Goal: Obtain resource: Download file/media

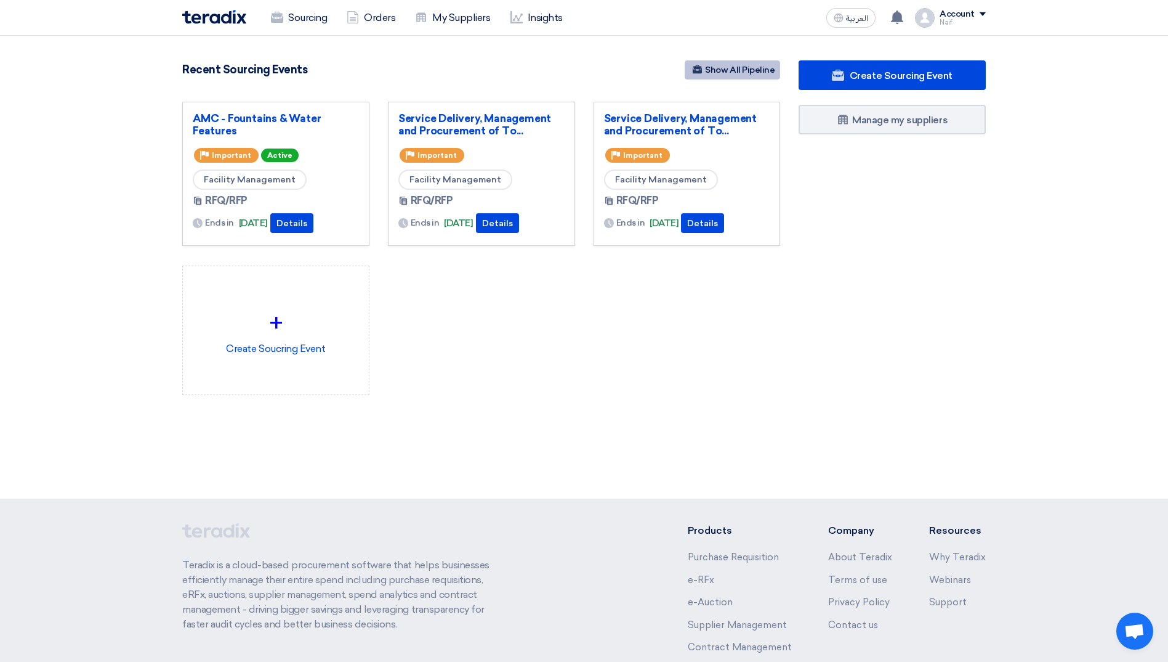
click at [729, 63] on link "Show All Pipeline" at bounding box center [732, 69] width 95 height 19
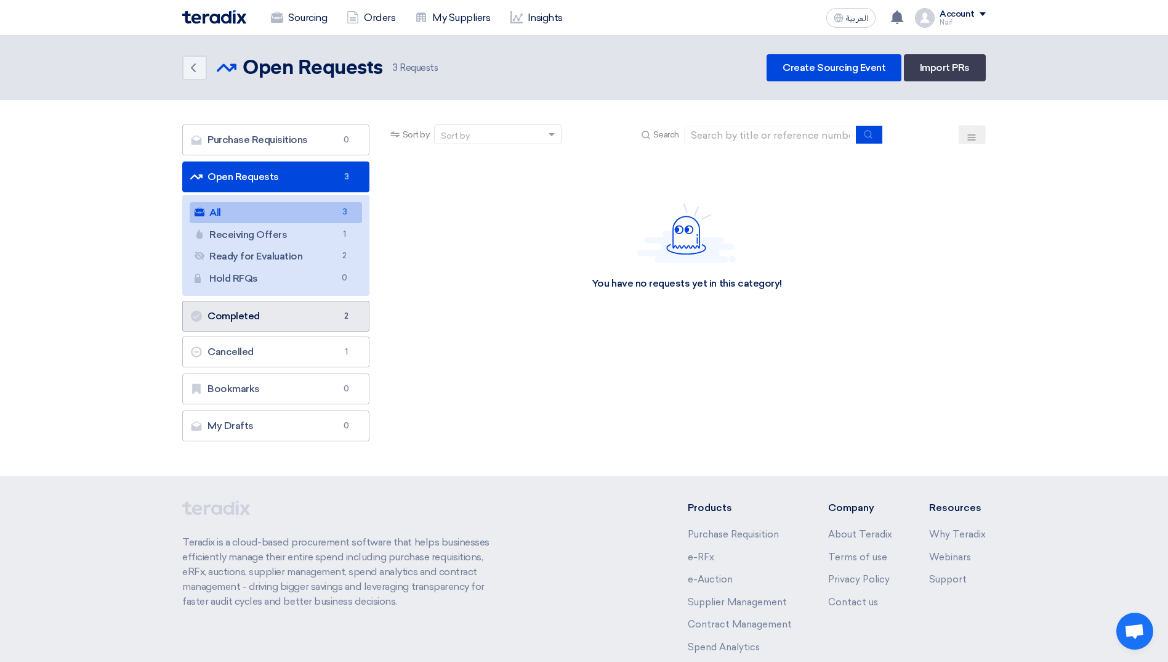
click at [258, 325] on link "Completed Completed 2" at bounding box center [275, 316] width 187 height 31
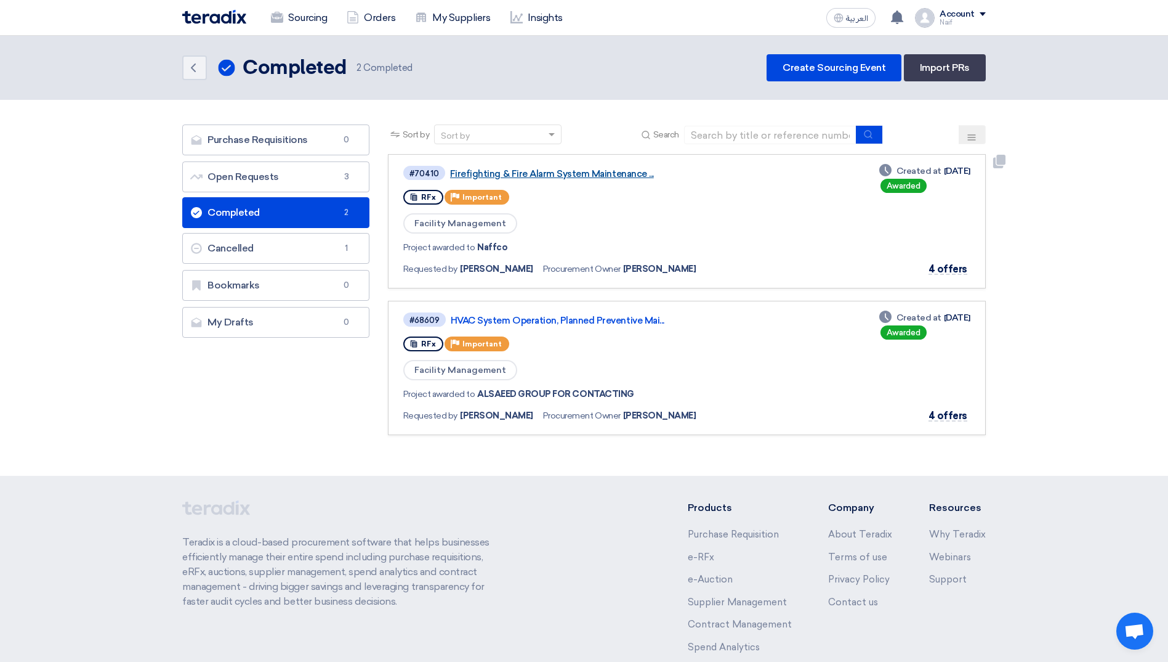
click at [541, 171] on link "Firefighting & Fire Alarm System Maintenance ..." at bounding box center [604, 173] width 308 height 11
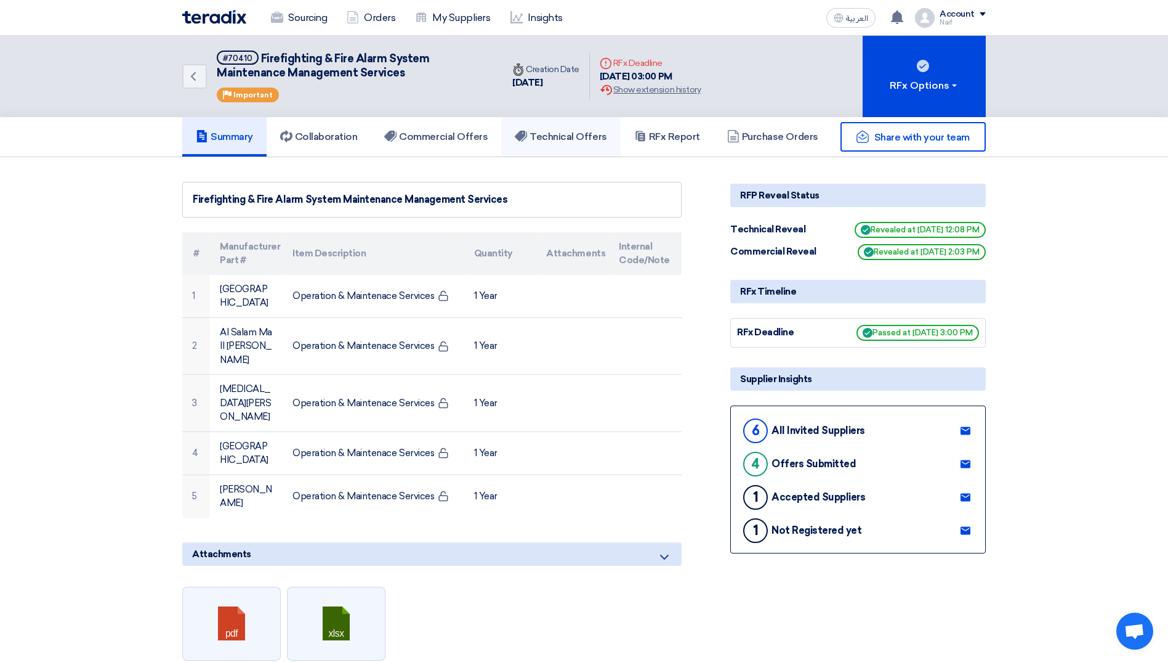
click at [564, 144] on link "Technical Offers" at bounding box center [560, 136] width 119 height 39
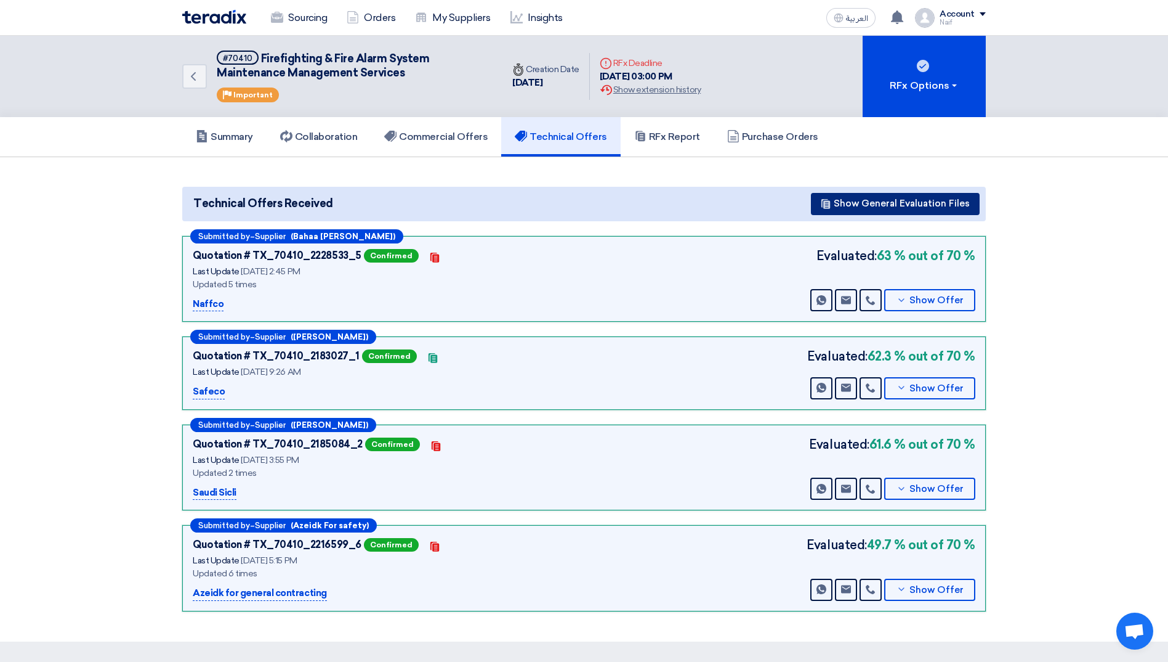
click at [921, 207] on button "Show General Evaluation Files" at bounding box center [895, 204] width 169 height 22
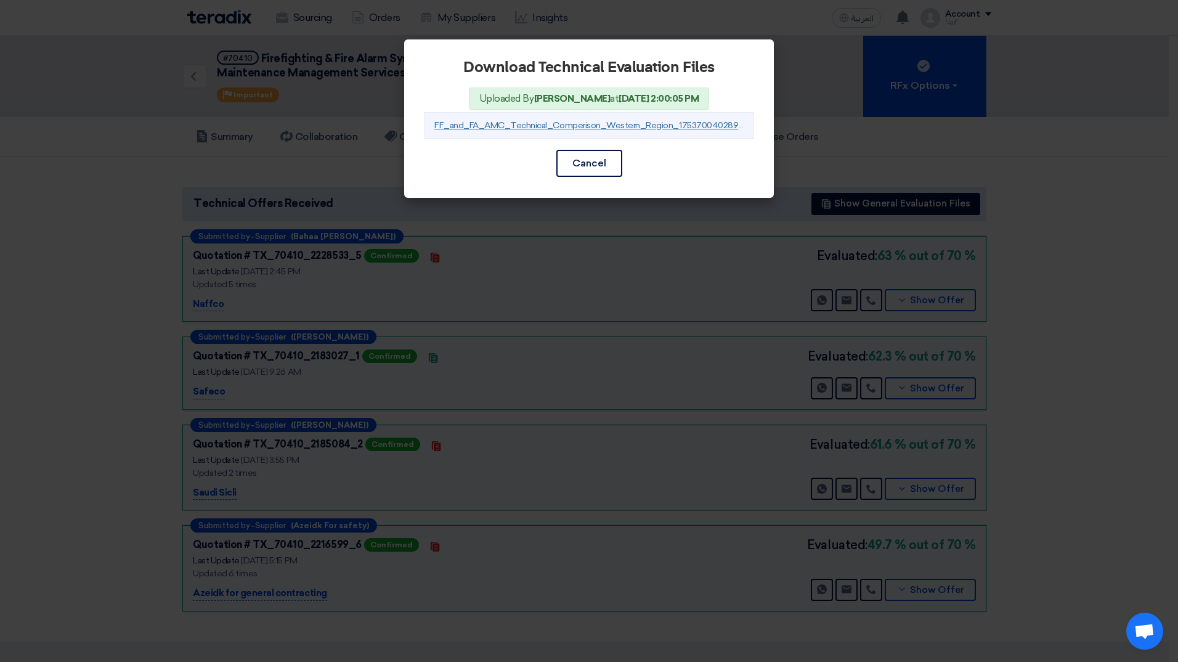
click at [581, 122] on link "FF_and_FA_AMC_Technical_Comperison_Western_Region_1753700402897.xlsx" at bounding box center [596, 125] width 324 height 10
